Goal: Find specific page/section: Find specific page/section

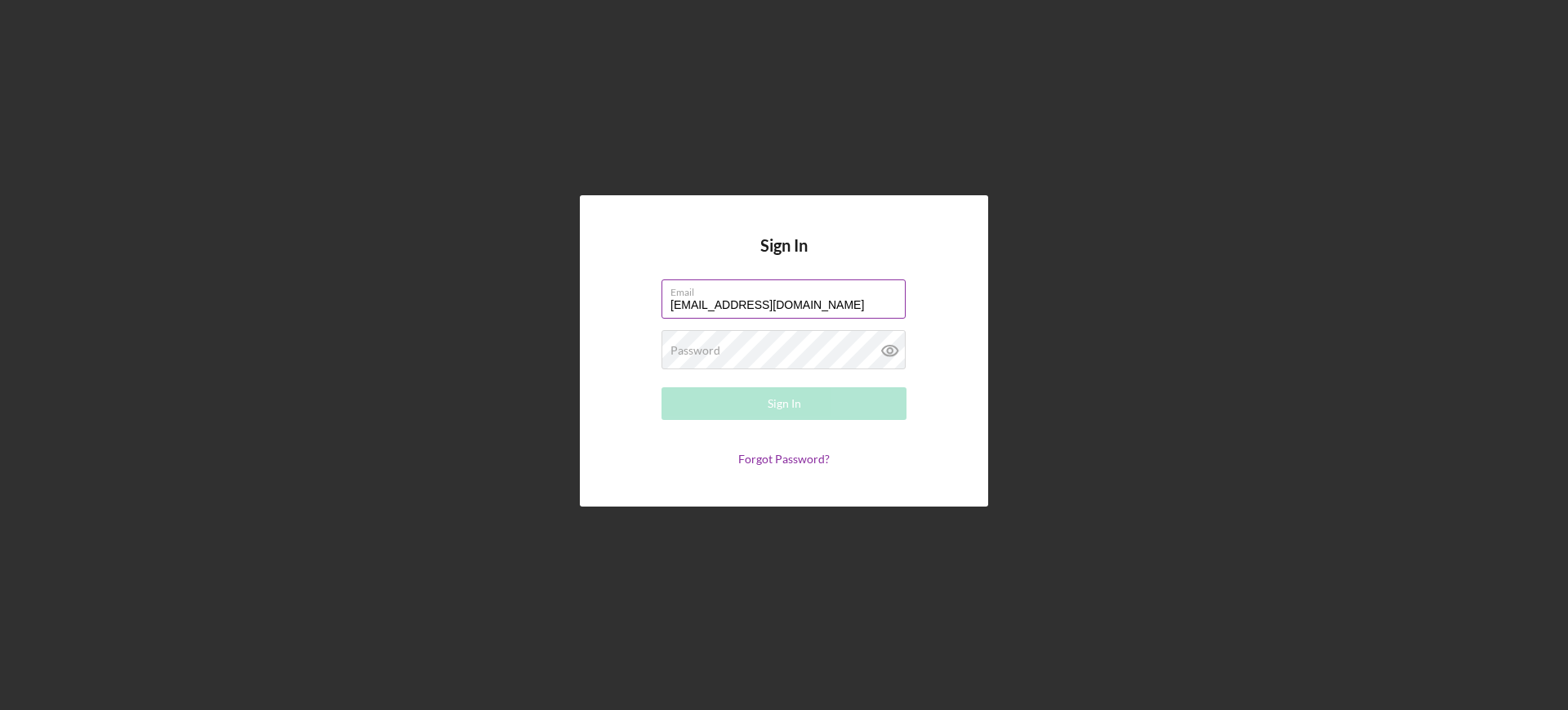
type input "[EMAIL_ADDRESS][DOMAIN_NAME]"
click at [662, 387] on button "Sign In" at bounding box center [784, 403] width 245 height 32
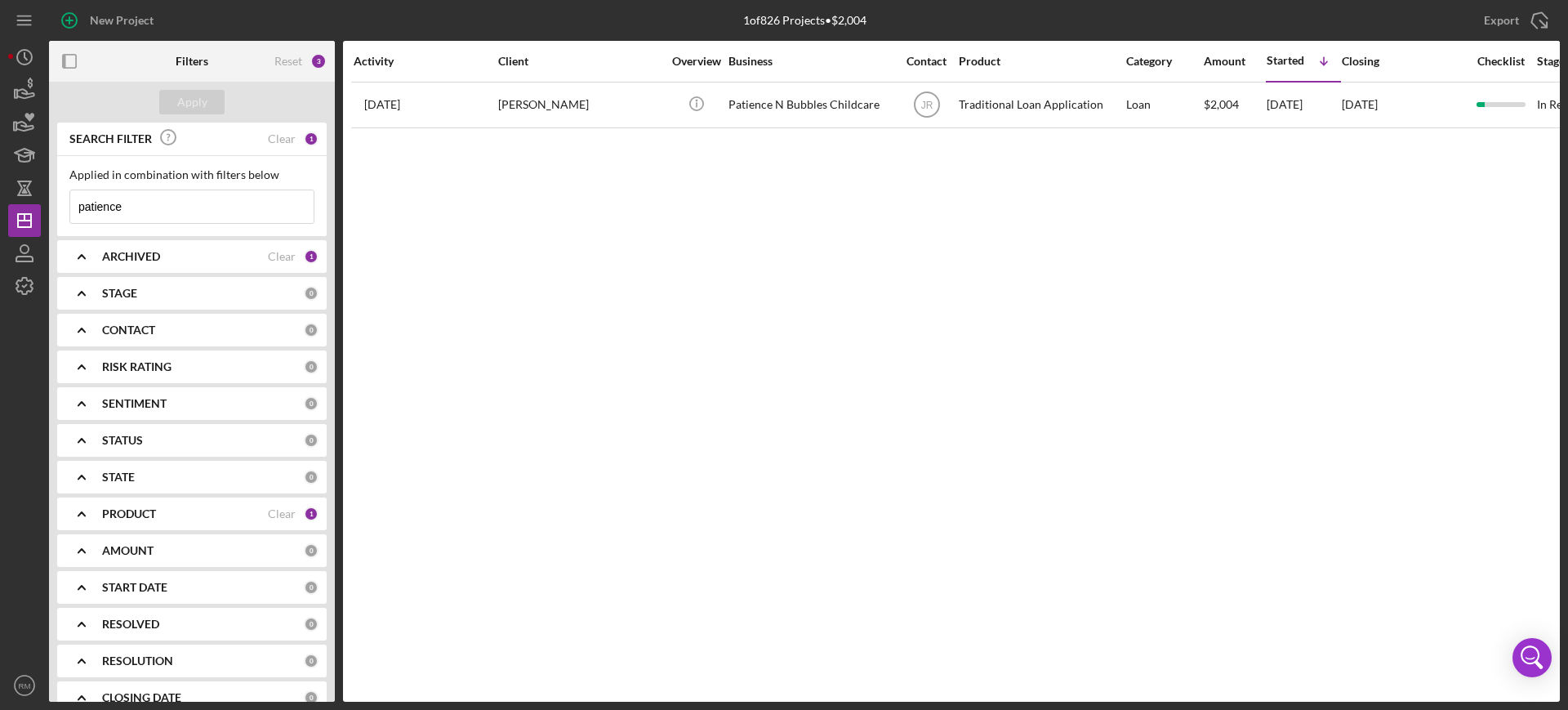
click at [224, 264] on div "ARCHIVED Clear 1" at bounding box center [210, 256] width 217 height 32
click at [276, 132] on div "Clear" at bounding box center [281, 139] width 27 height 13
click at [172, 93] on button "Apply" at bounding box center [192, 102] width 66 height 25
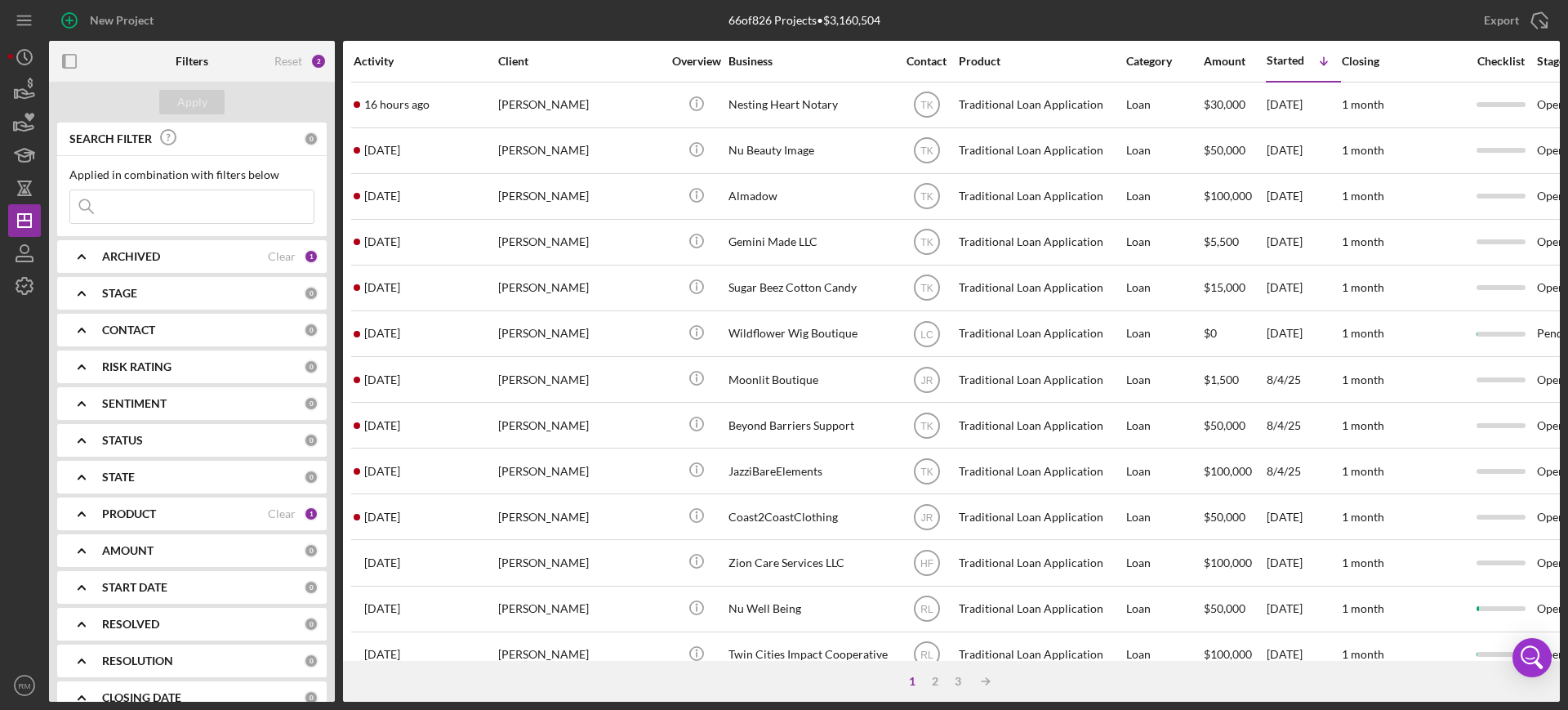
click at [182, 208] on input at bounding box center [192, 206] width 243 height 32
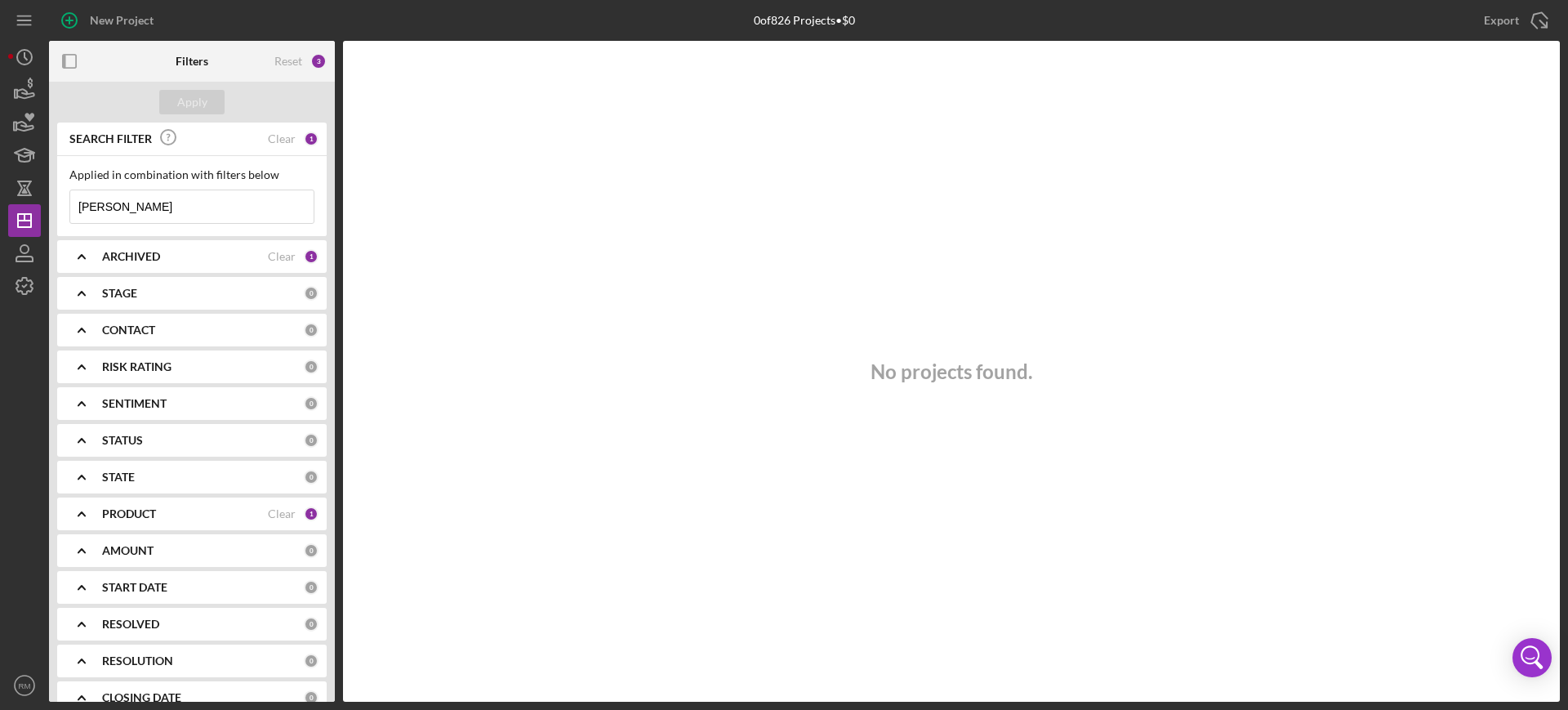
click at [182, 208] on input "[PERSON_NAME]" at bounding box center [192, 206] width 243 height 32
click at [290, 262] on div "Clear" at bounding box center [281, 257] width 27 height 13
click at [189, 108] on div "Apply" at bounding box center [193, 102] width 30 height 25
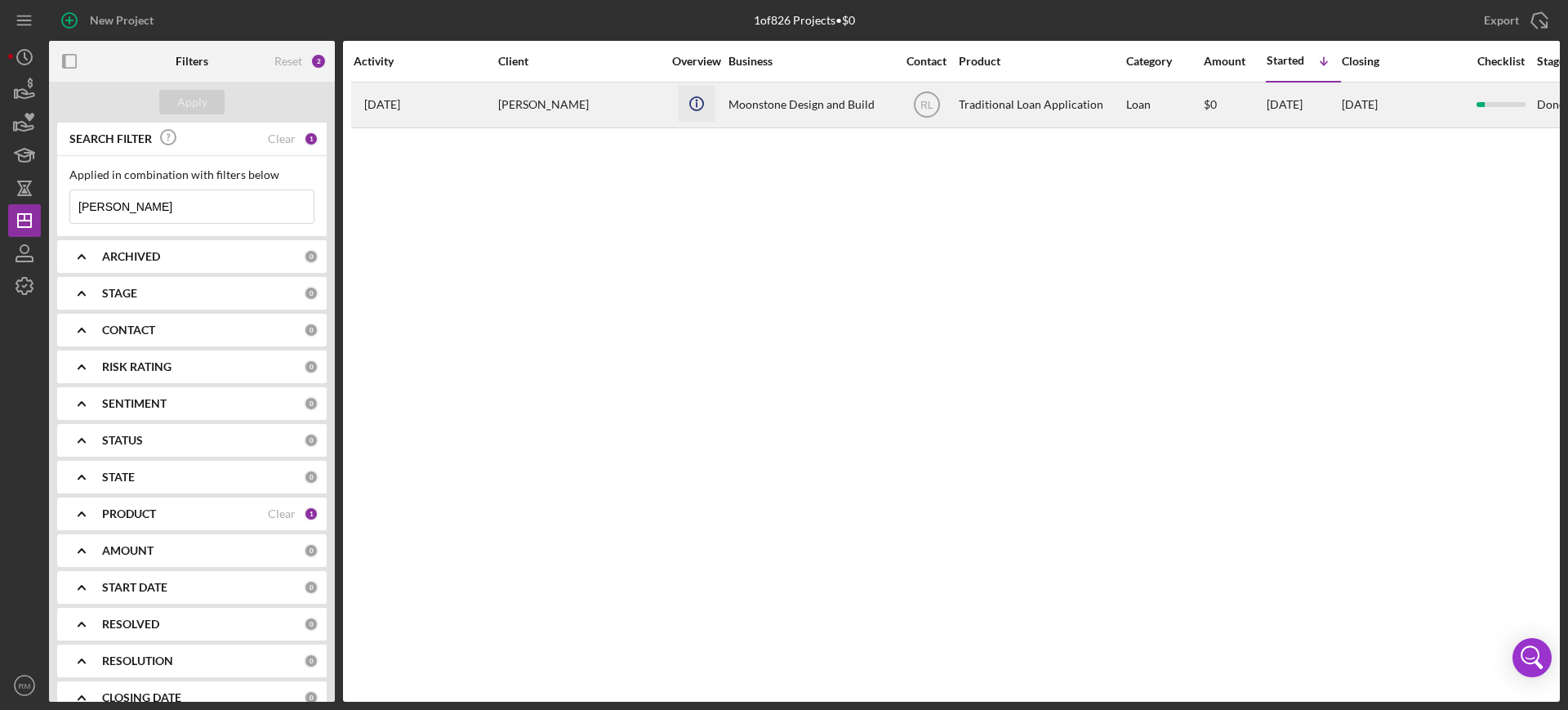
click at [697, 103] on icon "Icon/Info" at bounding box center [696, 103] width 37 height 37
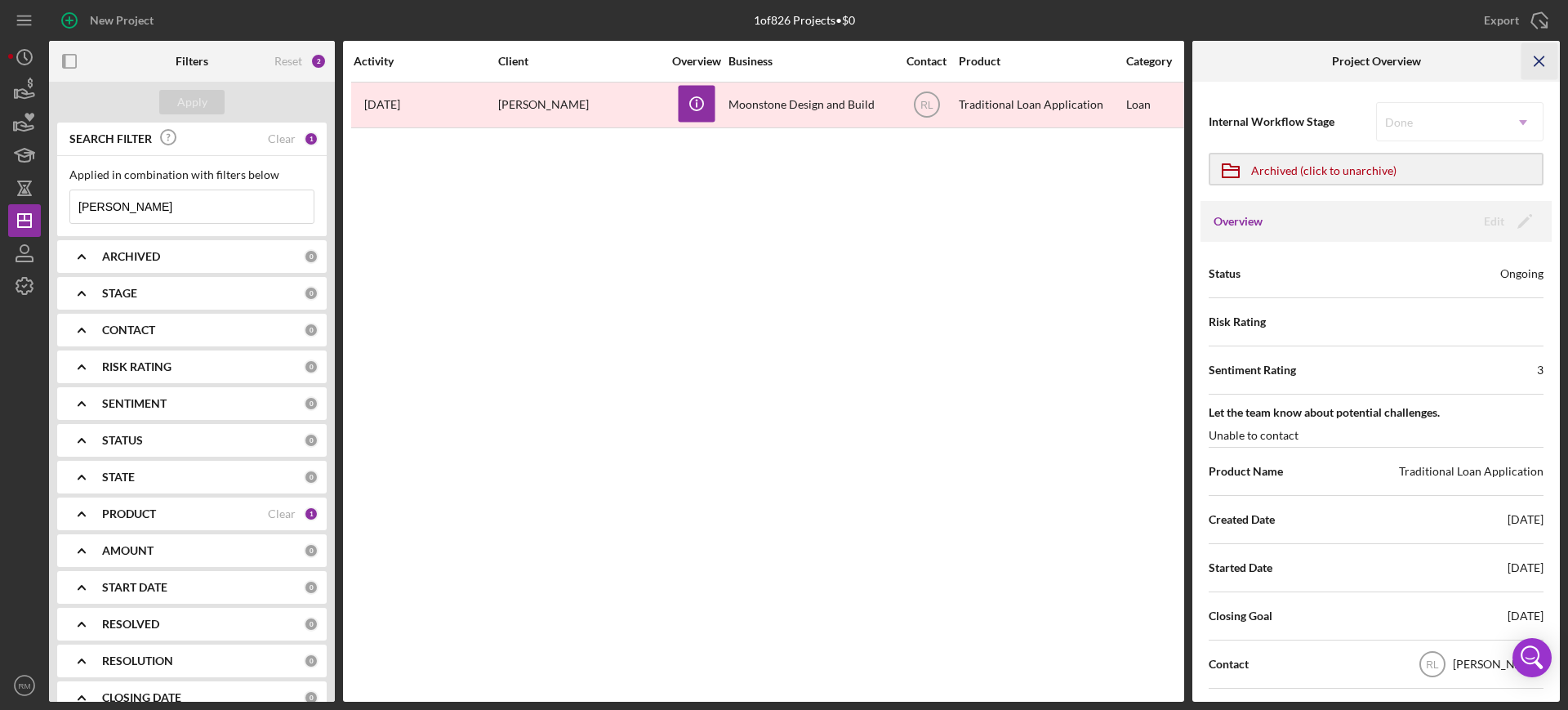
click at [1547, 56] on icon "Icon/Menu Close" at bounding box center [1540, 61] width 37 height 37
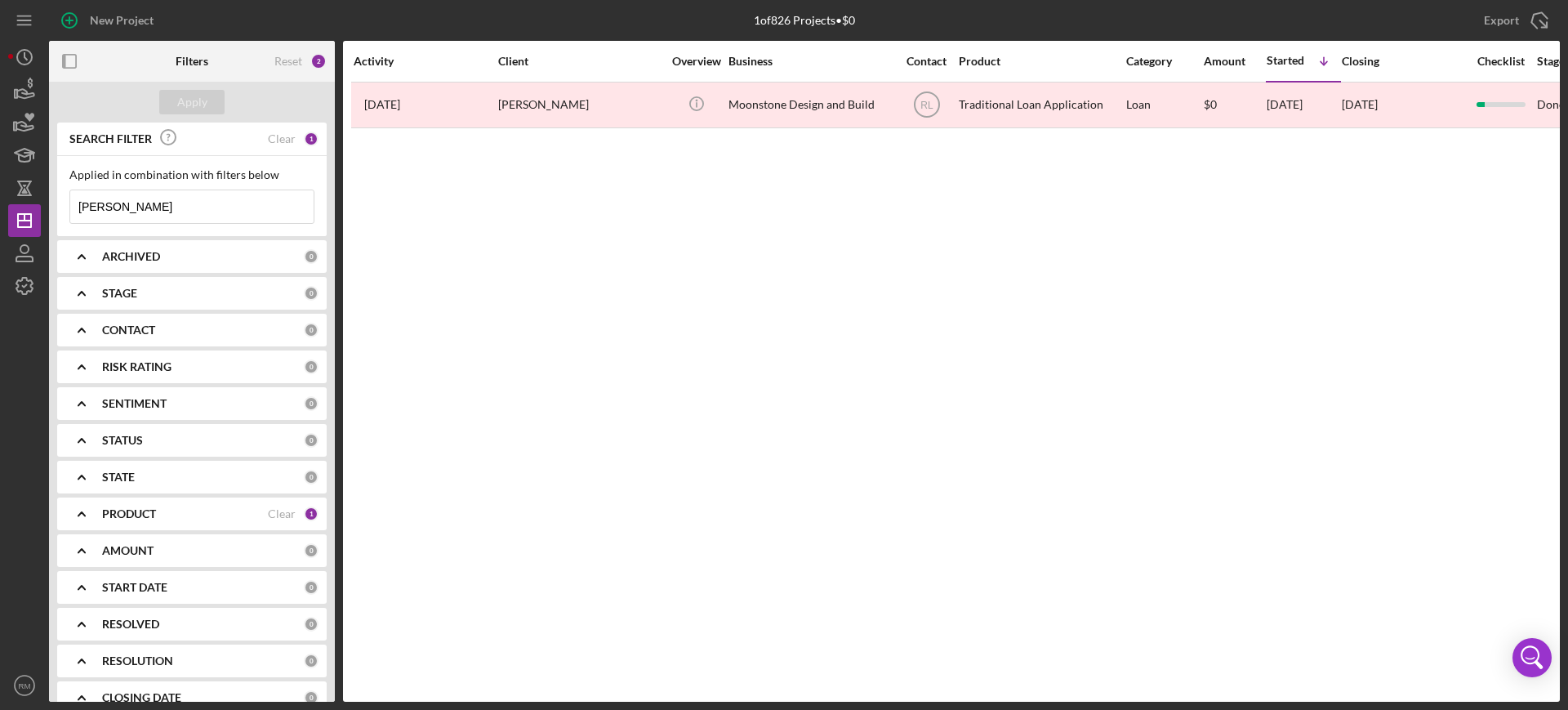
click at [151, 204] on input "[PERSON_NAME]" at bounding box center [192, 206] width 243 height 32
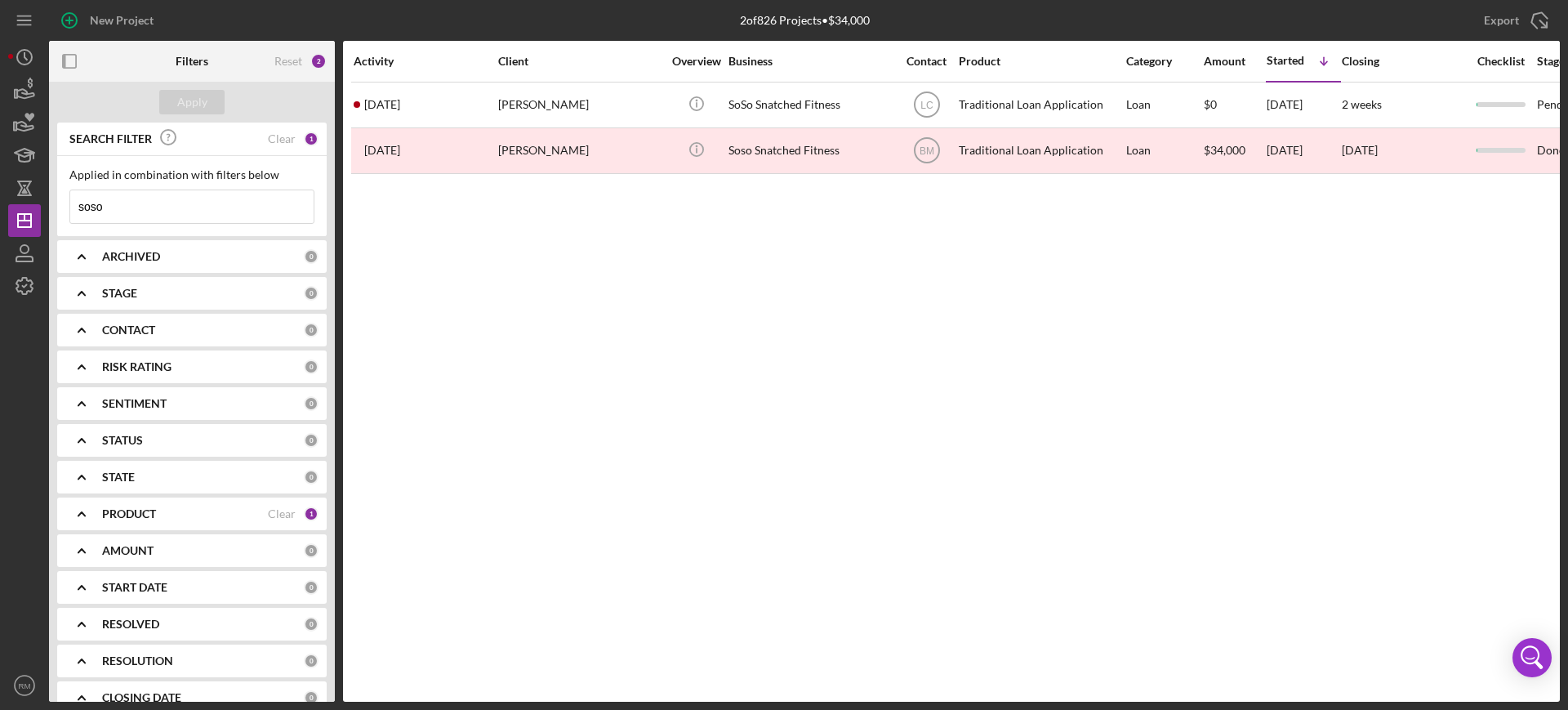
click at [189, 213] on input "soso" at bounding box center [192, 206] width 243 height 32
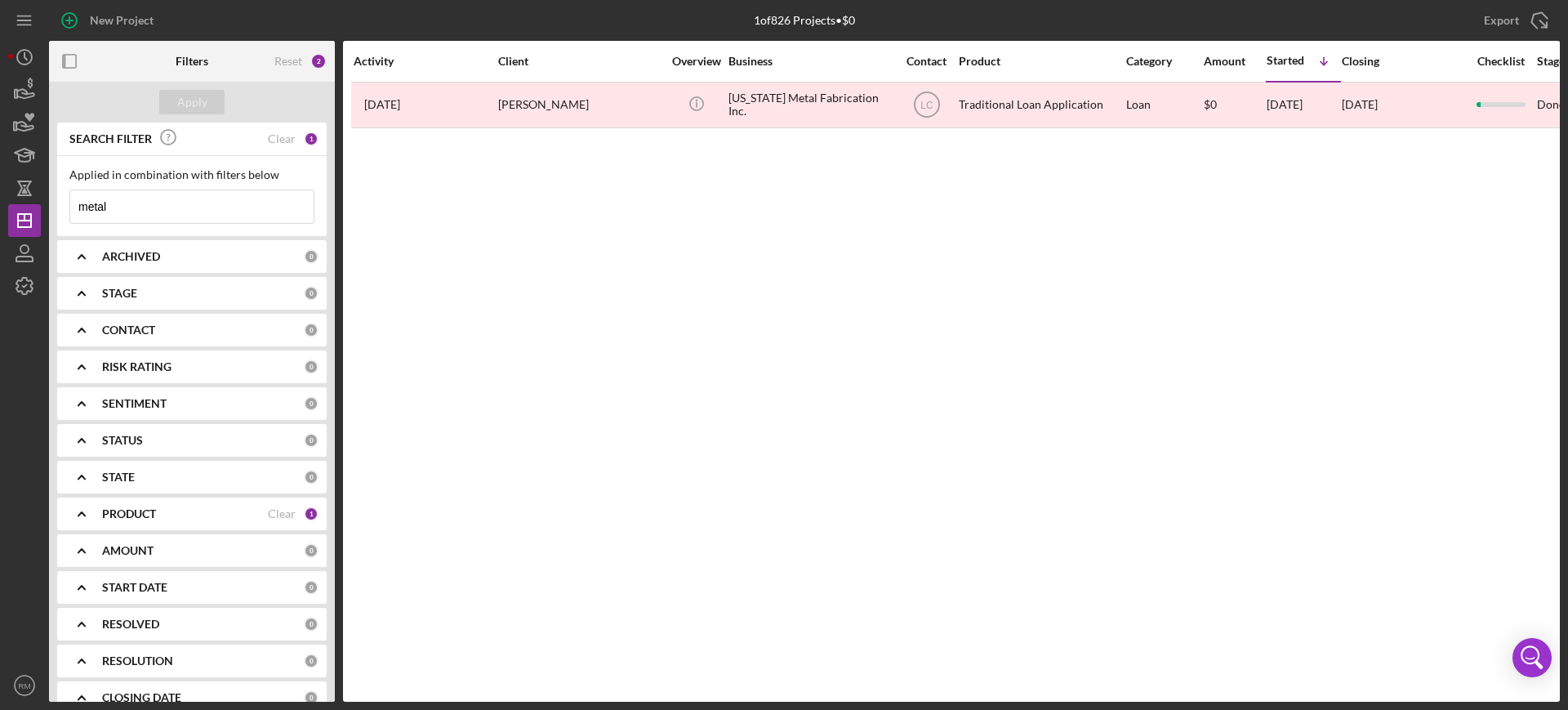
click at [179, 205] on input "metal" at bounding box center [192, 206] width 243 height 32
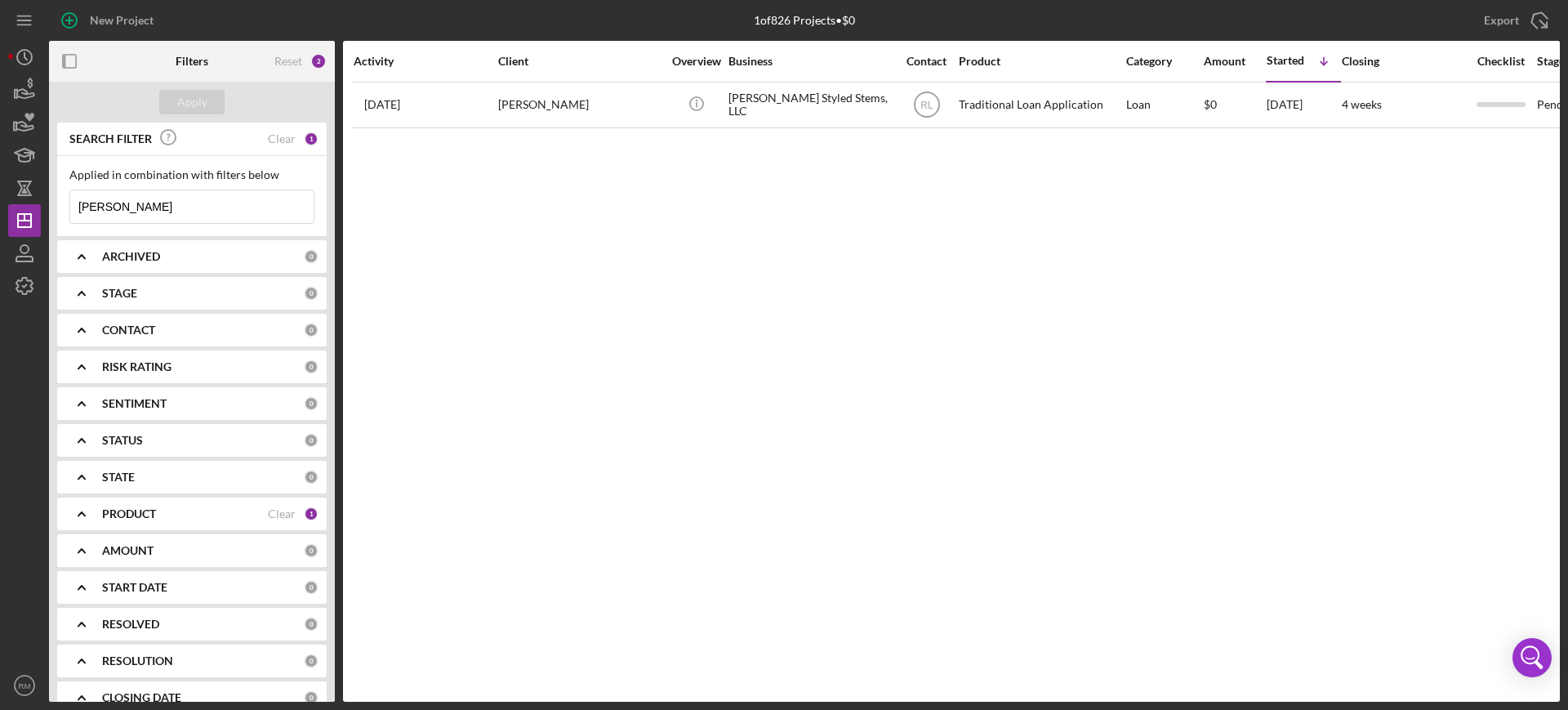
type input "[PERSON_NAME]"
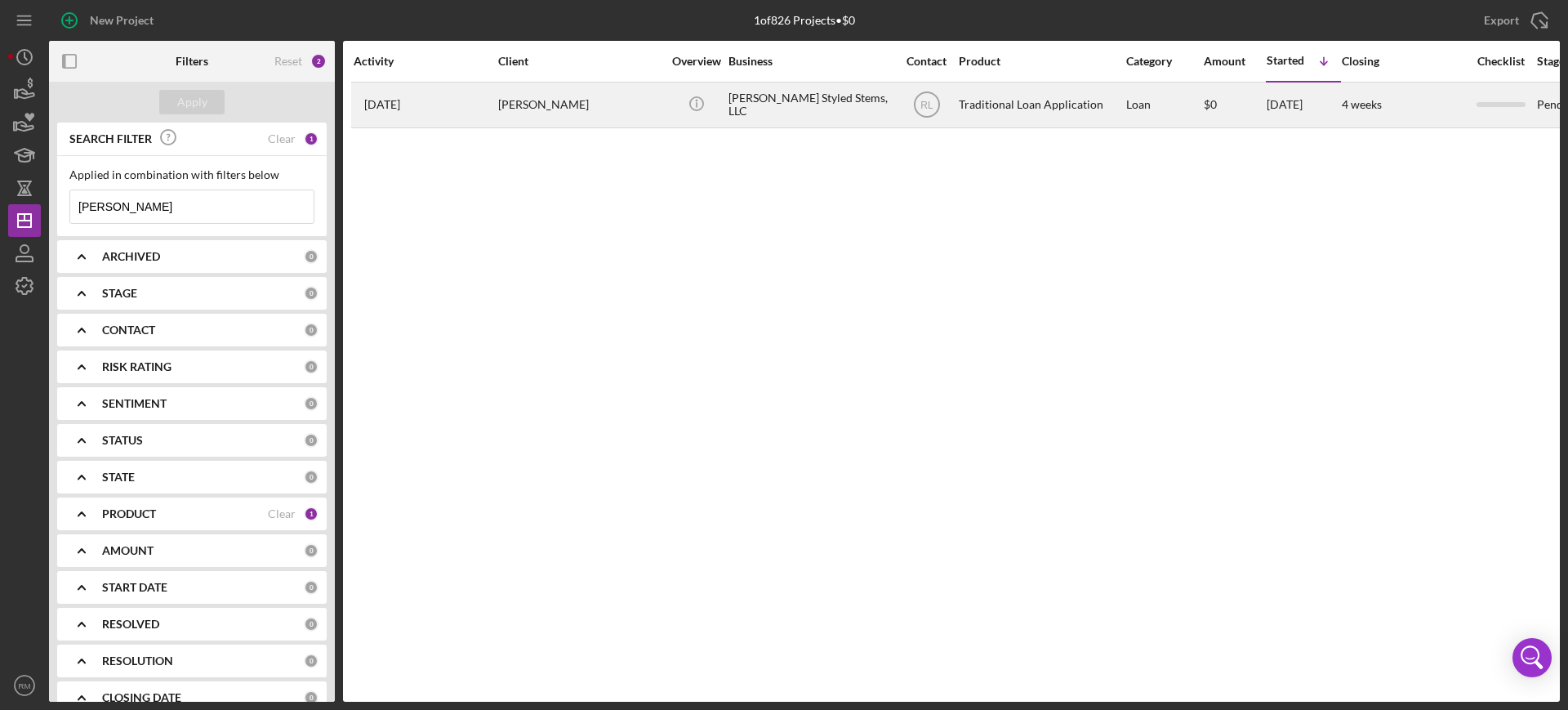
click at [499, 87] on div "[PERSON_NAME]" at bounding box center [579, 105] width 164 height 43
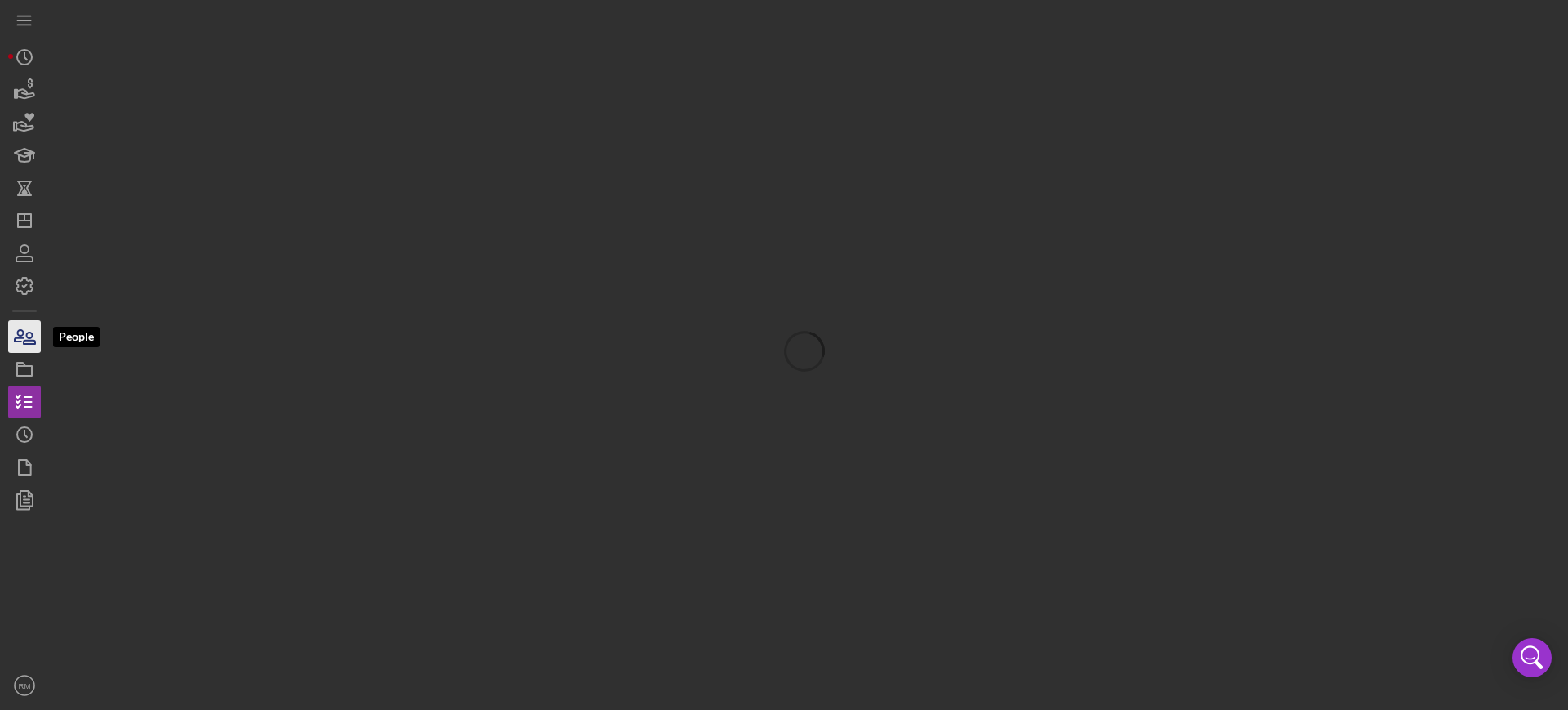
click at [27, 350] on icon "button" at bounding box center [24, 336] width 41 height 41
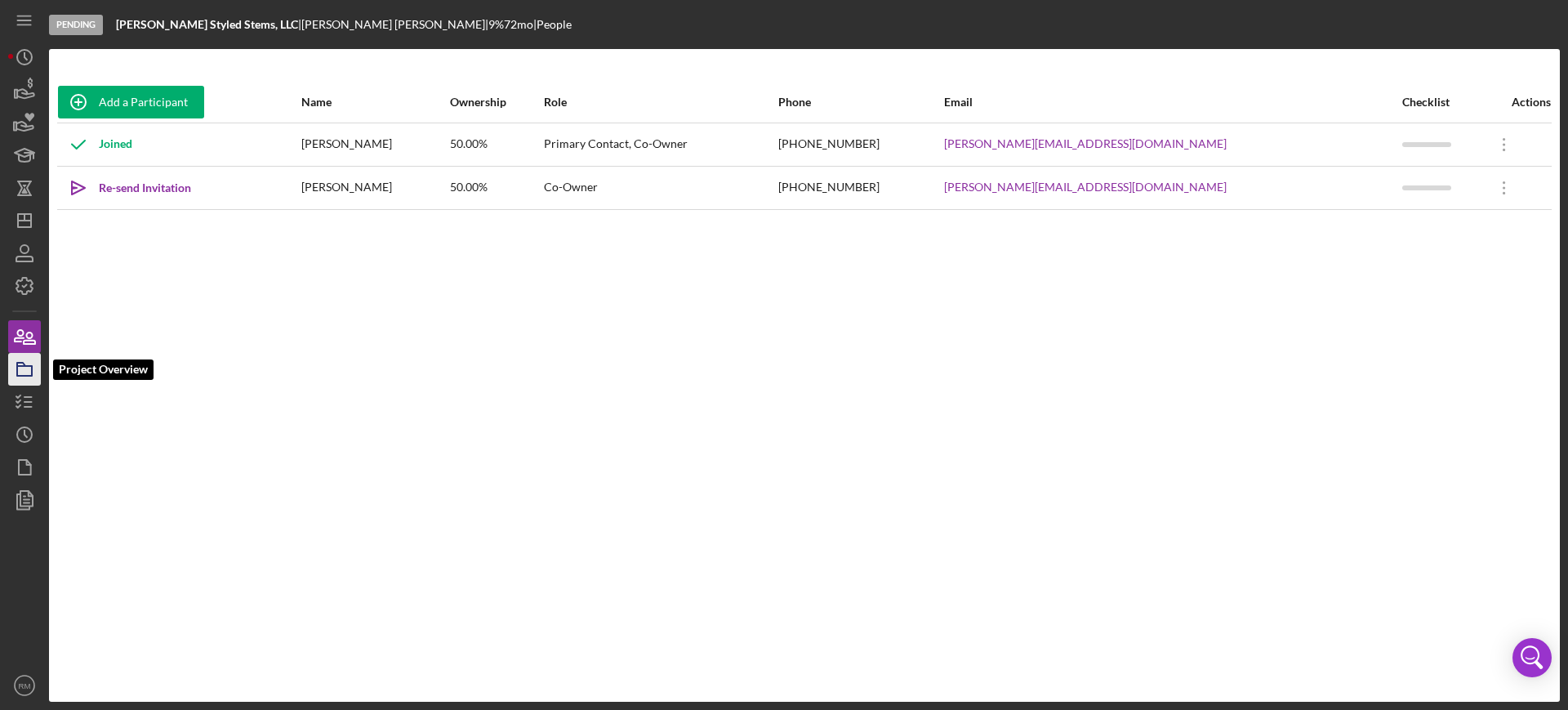
click at [24, 370] on icon "button" at bounding box center [24, 369] width 41 height 41
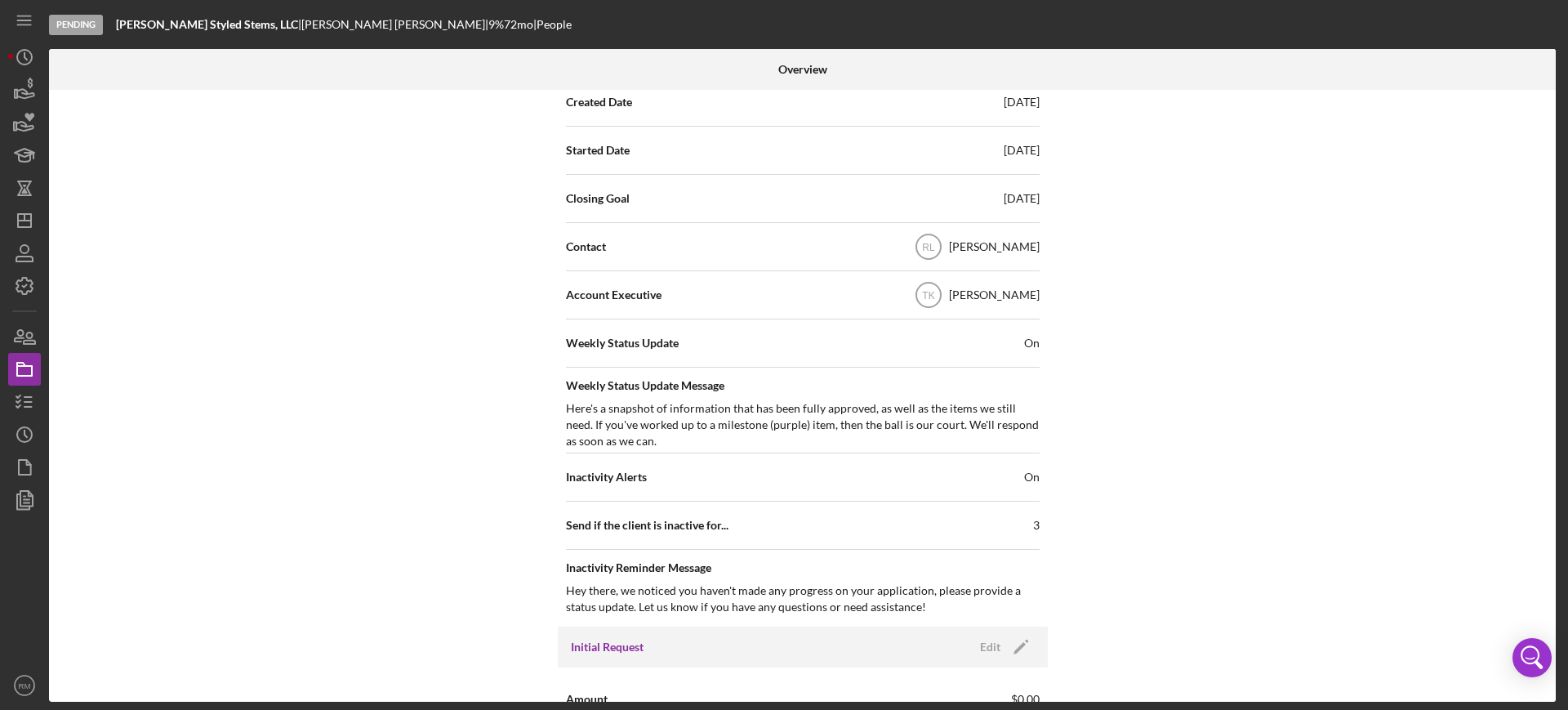
scroll to position [485, 0]
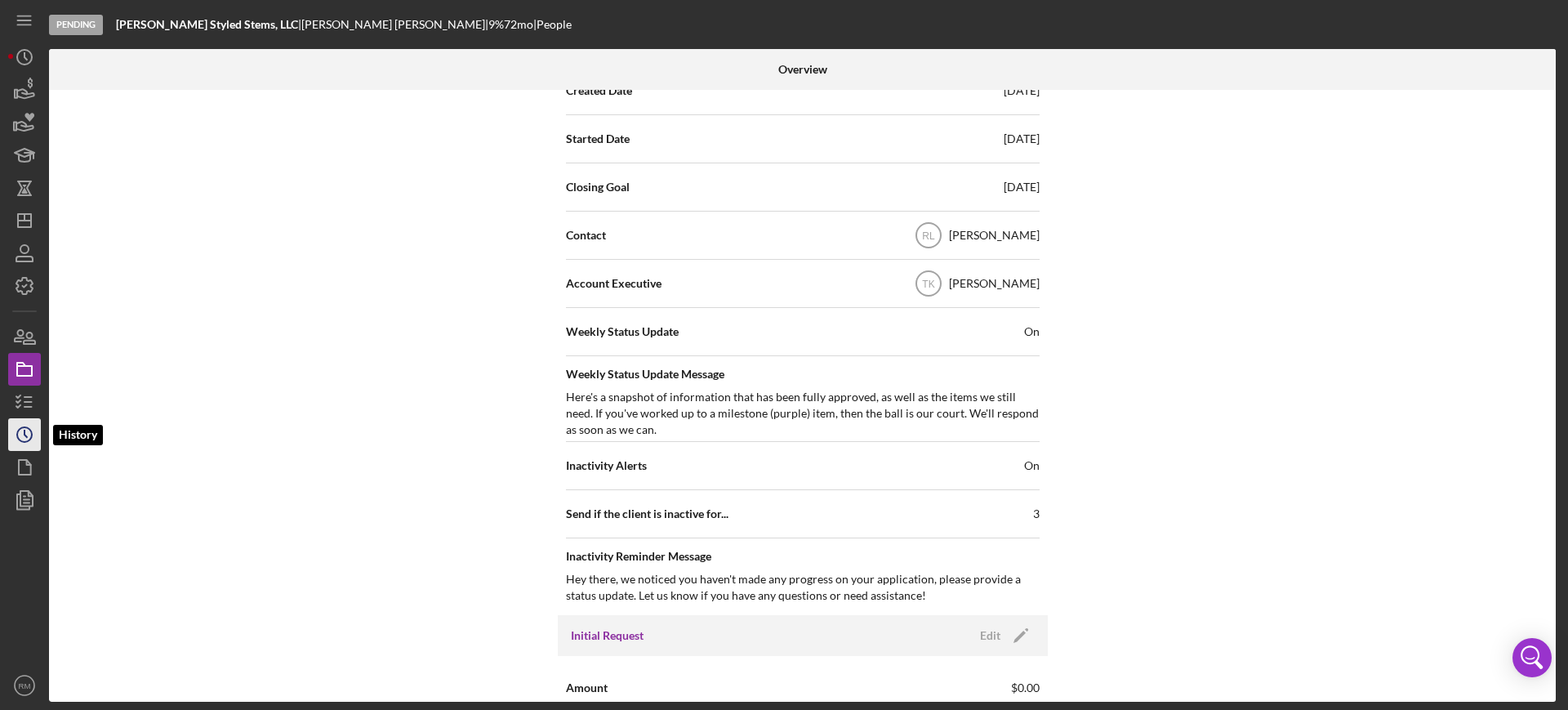
click at [28, 429] on circle "button" at bounding box center [25, 435] width 15 height 15
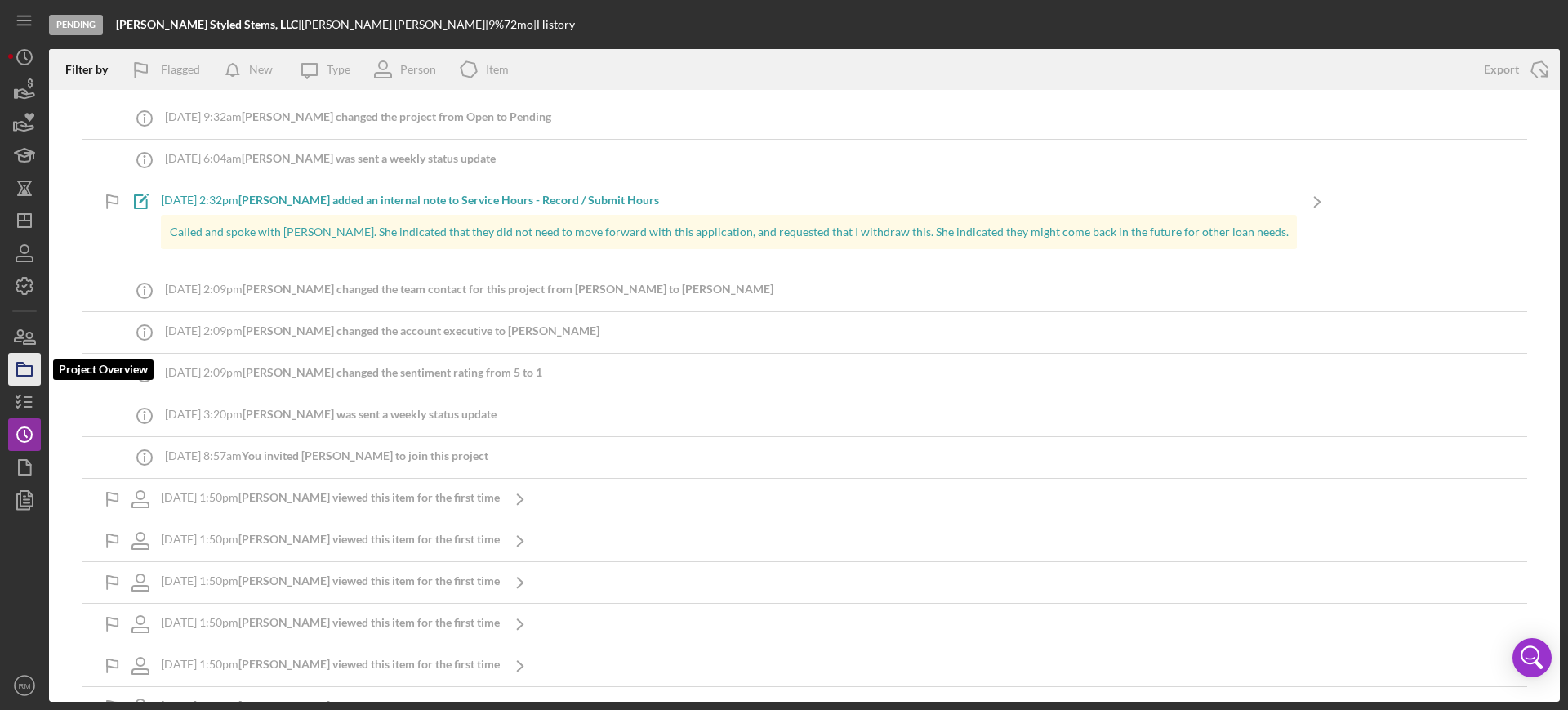
click at [16, 377] on icon "button" at bounding box center [24, 369] width 41 height 41
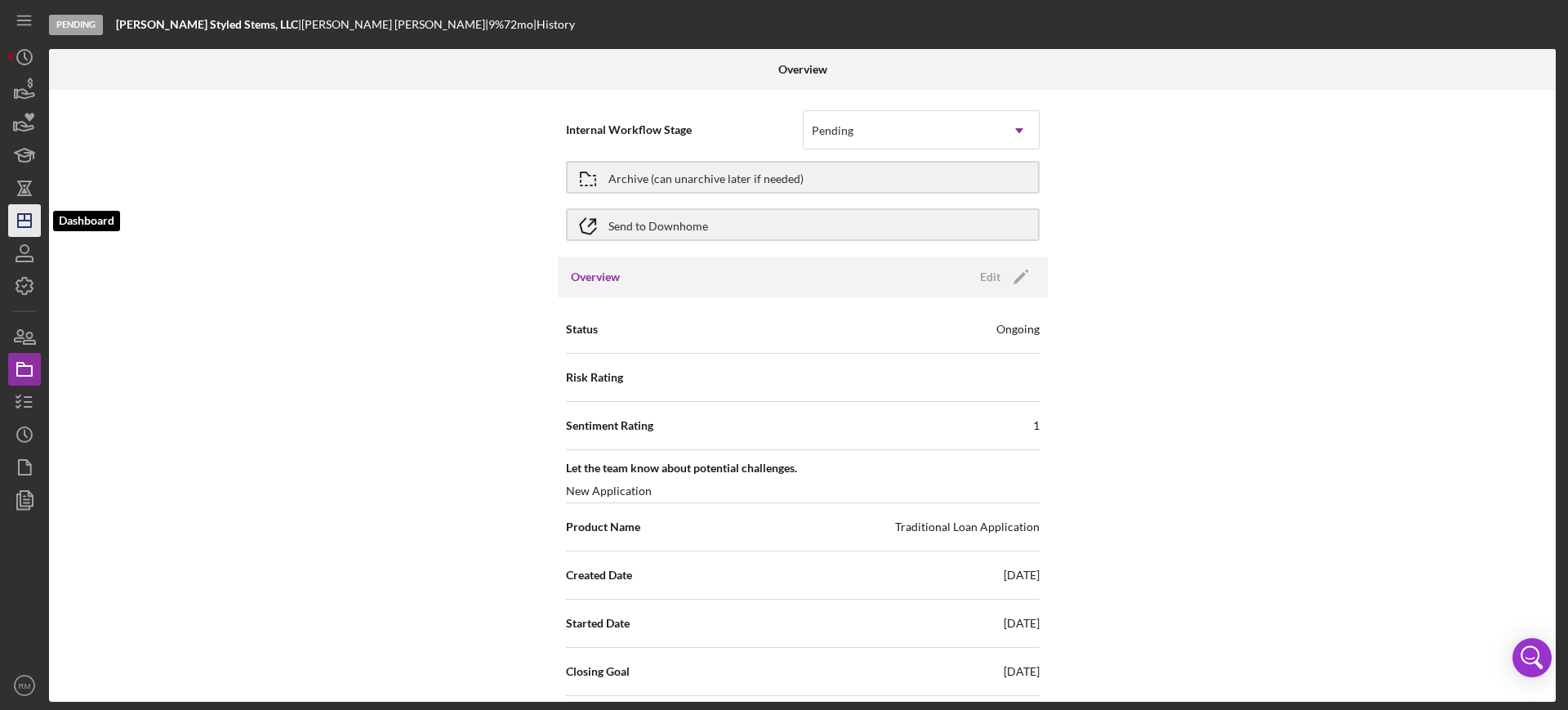
click at [22, 209] on icon "Icon/Dashboard" at bounding box center [24, 220] width 41 height 41
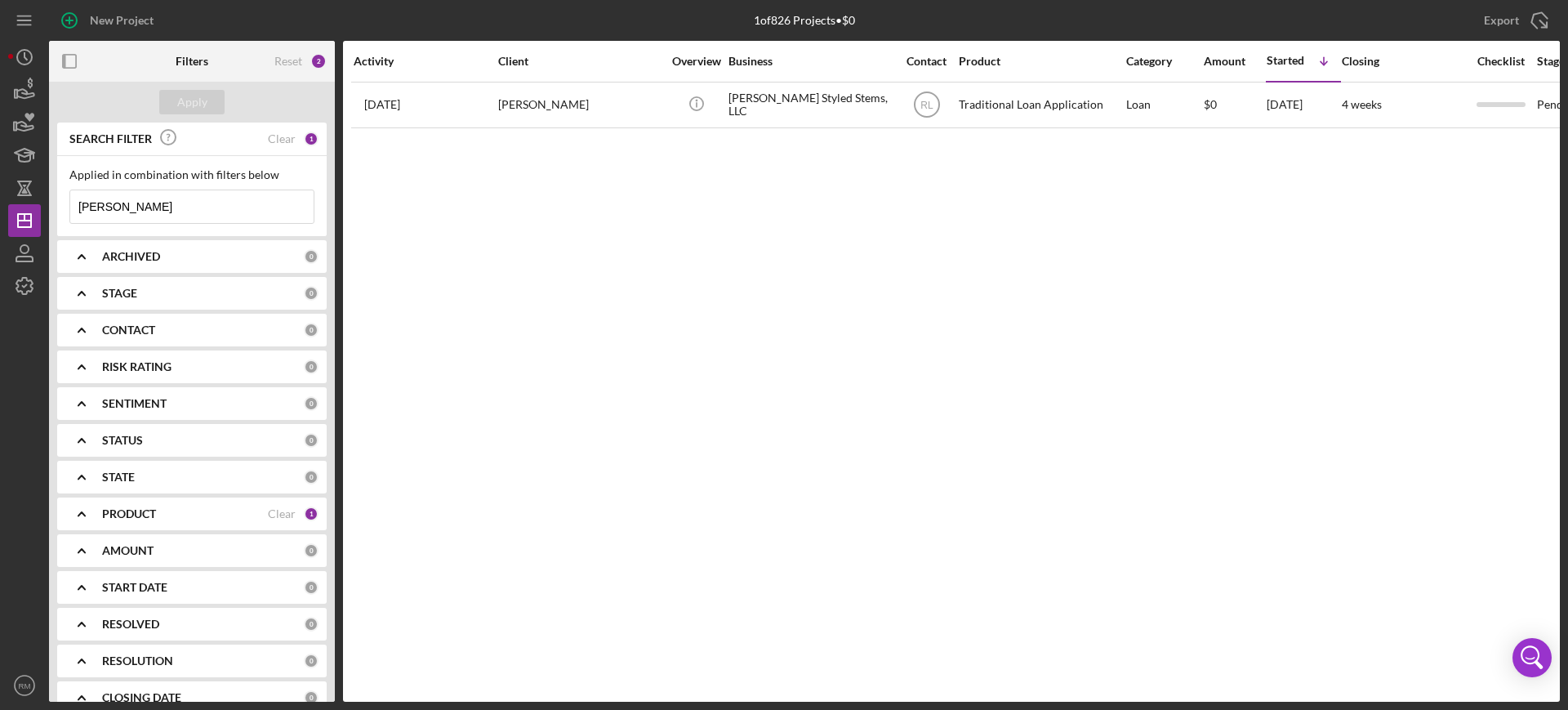
click at [125, 205] on input "[PERSON_NAME]" at bounding box center [192, 206] width 243 height 32
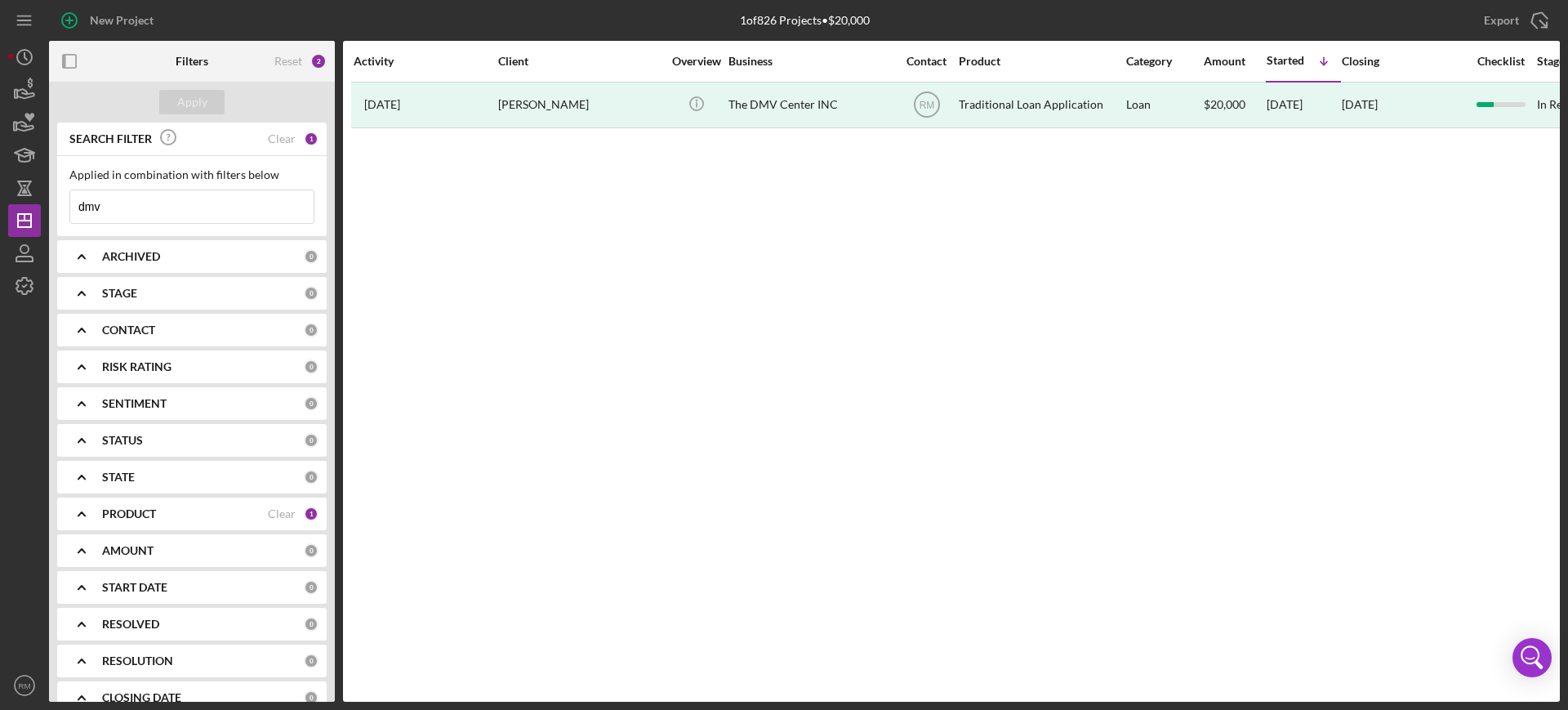
type input "dmv"
